Goal: Information Seeking & Learning: Learn about a topic

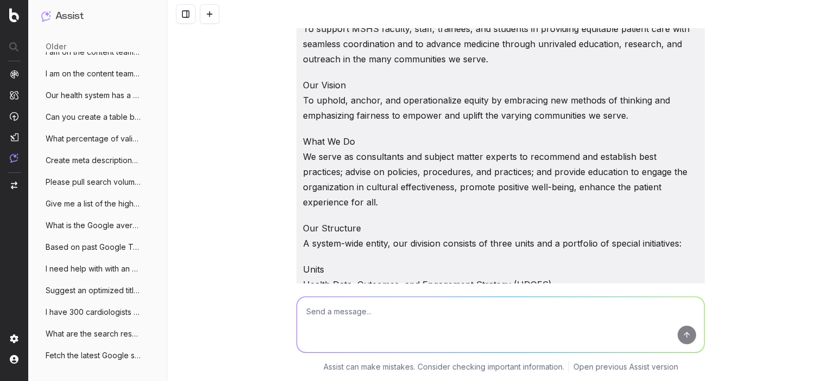
scroll to position [779, 0]
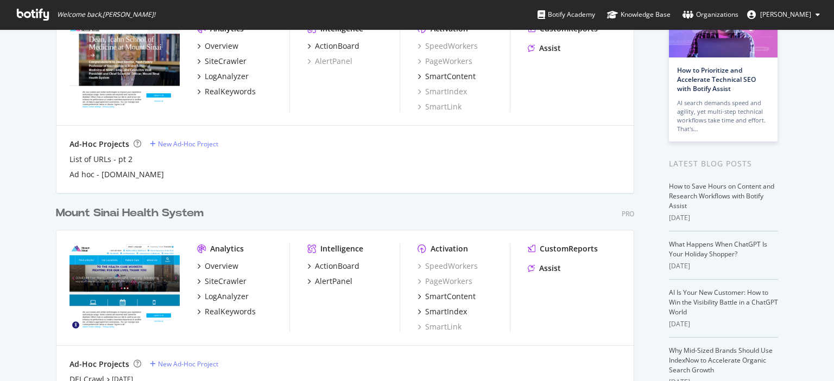
scroll to position [163, 0]
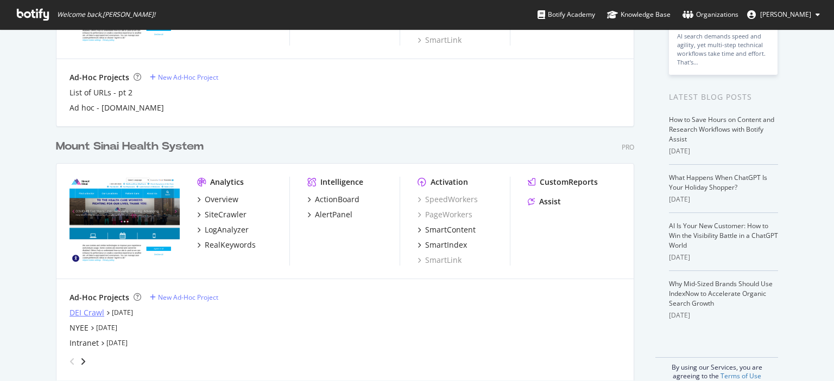
click at [88, 314] on div "DEI Crawl" at bounding box center [86, 313] width 35 height 11
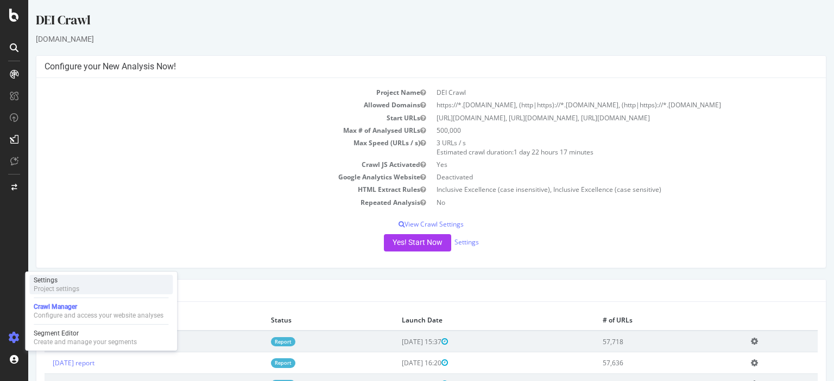
click at [106, 285] on div "Settings Project settings" at bounding box center [100, 285] width 143 height 20
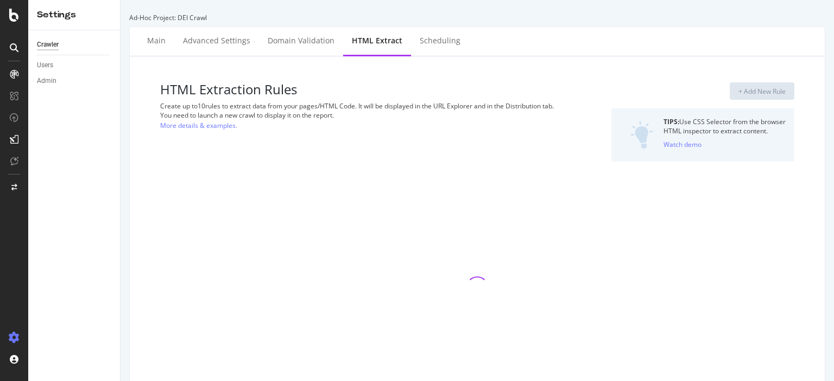
select select "count"
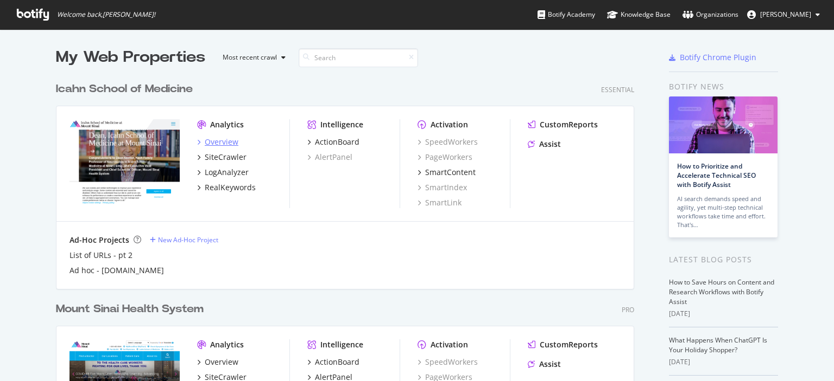
click at [229, 140] on div "Overview" at bounding box center [222, 142] width 34 height 11
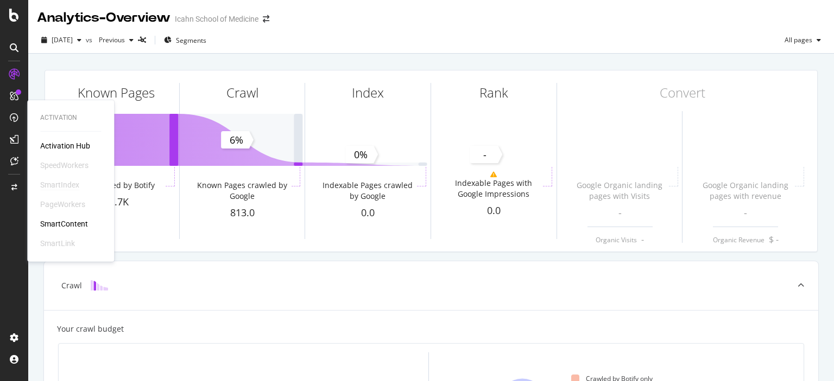
click at [53, 187] on div "SmartIndex" at bounding box center [59, 185] width 39 height 11
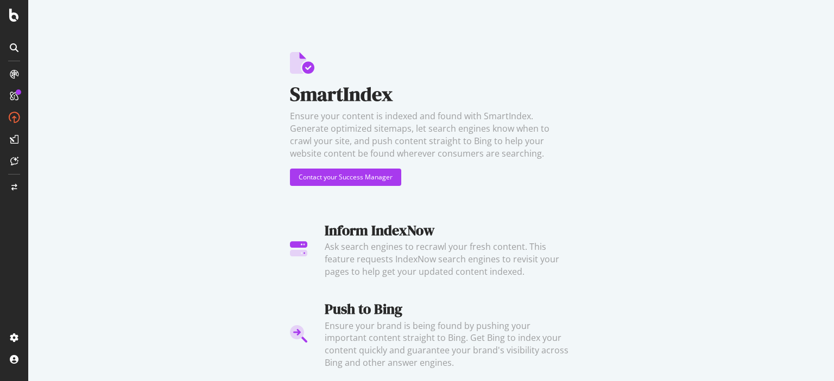
click at [174, 191] on div "SmartIndex Ensure your content is indexed and found with SmartIndex. Generate o…" at bounding box center [430, 190] width 805 height 381
drag, startPoint x: 627, startPoint y: 85, endPoint x: 592, endPoint y: 3, distance: 88.7
click at [624, 79] on div "SmartIndex Ensure your content is indexed and found with SmartIndex. Generate o…" at bounding box center [430, 190] width 805 height 381
